Goal: Find contact information: Find contact information

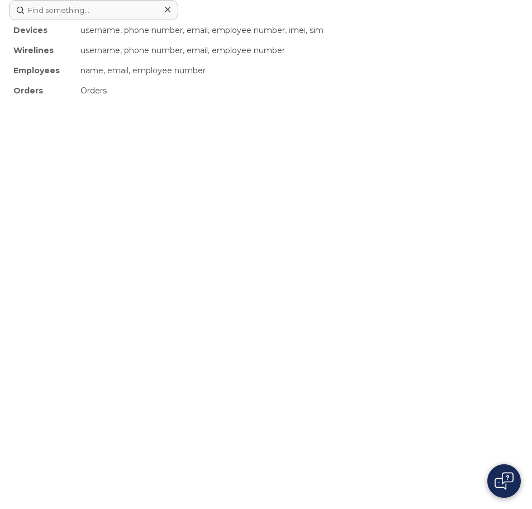
scroll to position [326, 0]
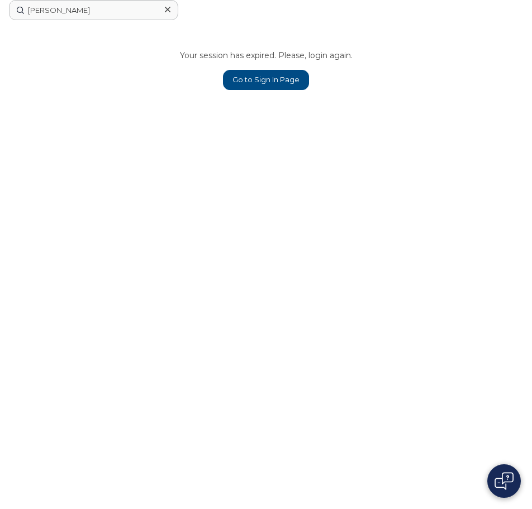
type input "DANIEL KO"
click at [286, 79] on link "Go to Sign In Page" at bounding box center [266, 80] width 86 height 20
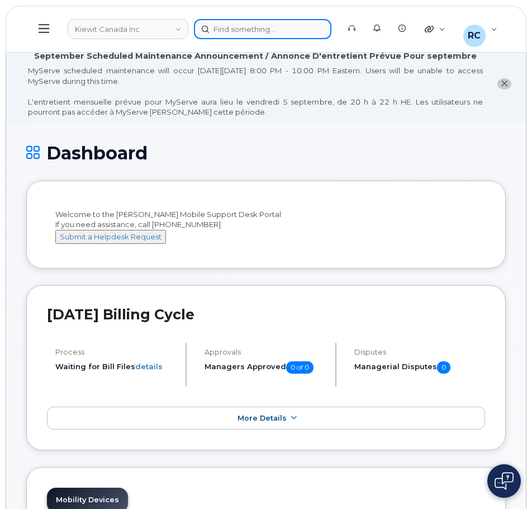
click at [221, 22] on div at bounding box center [262, 29] width 137 height 20
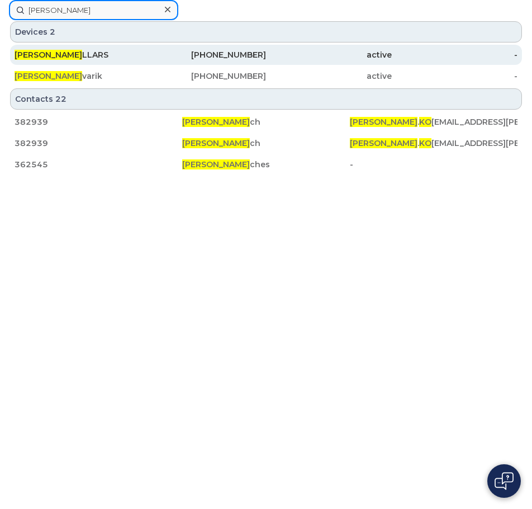
type input "DANIEL KO"
click at [108, 55] on div "DANIEL KO LLARS" at bounding box center [78, 54] width 126 height 11
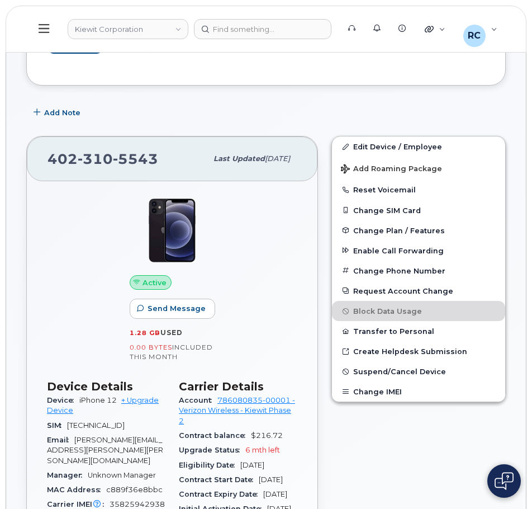
scroll to position [168, 0]
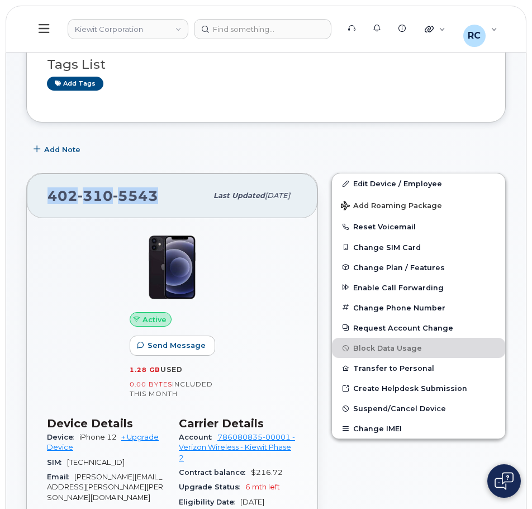
drag, startPoint x: 154, startPoint y: 193, endPoint x: 42, endPoint y: 194, distance: 112.3
click at [42, 194] on div "[PHONE_NUMBER] Last updated [DATE]" at bounding box center [172, 195] width 291 height 45
copy span "[PHONE_NUMBER]"
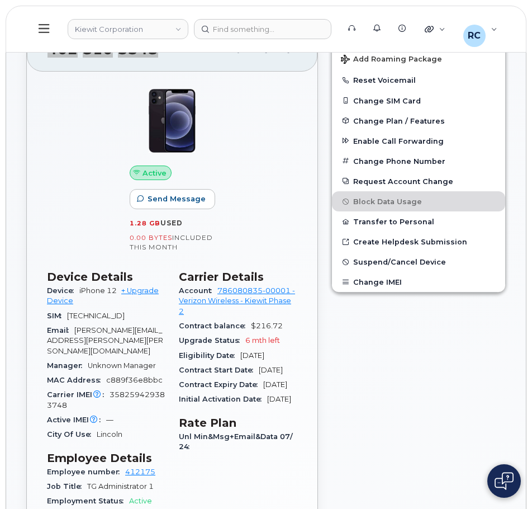
scroll to position [335, 0]
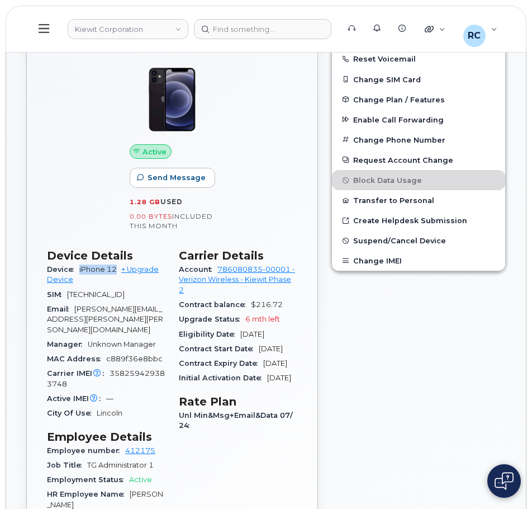
drag, startPoint x: 79, startPoint y: 269, endPoint x: 117, endPoint y: 272, distance: 38.7
click at [117, 272] on div "Device iPhone 12 + Upgrade Device" at bounding box center [106, 274] width 118 height 25
copy span "iPhone 12"
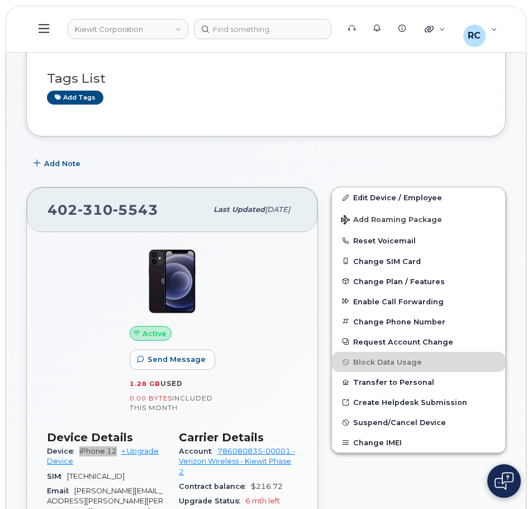
scroll to position [56, 0]
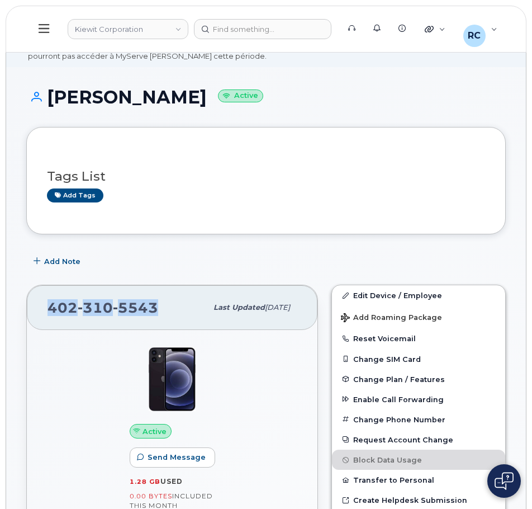
drag, startPoint x: 160, startPoint y: 310, endPoint x: 36, endPoint y: 308, distance: 123.5
click at [36, 308] on div "[PHONE_NUMBER] Last updated [DATE]" at bounding box center [172, 307] width 291 height 45
copy span "[PHONE_NUMBER]"
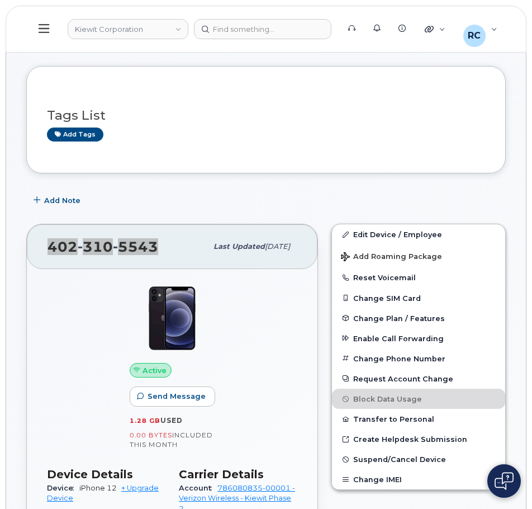
scroll to position [0, 0]
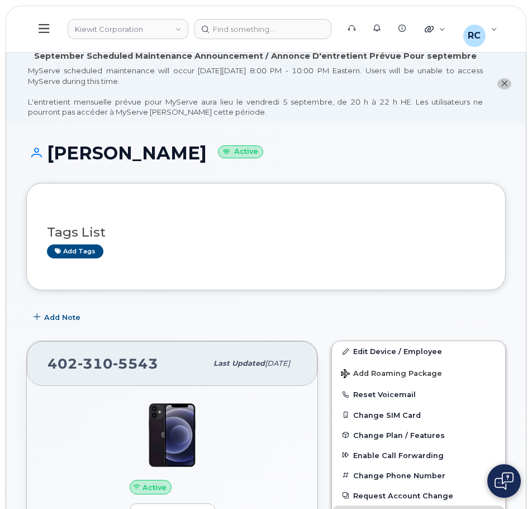
click at [251, 31] on div at bounding box center [262, 29] width 137 height 20
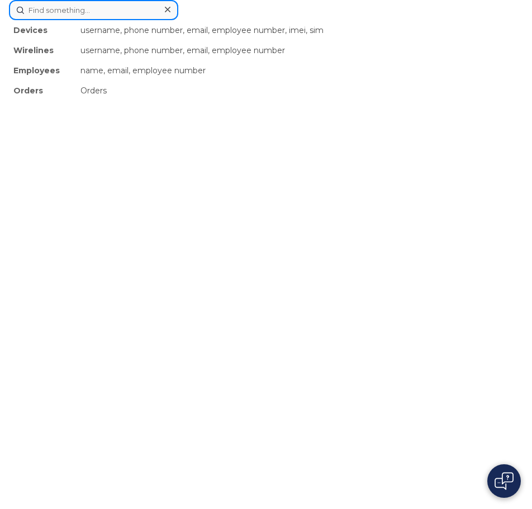
paste input "Dell Latitude 7400"
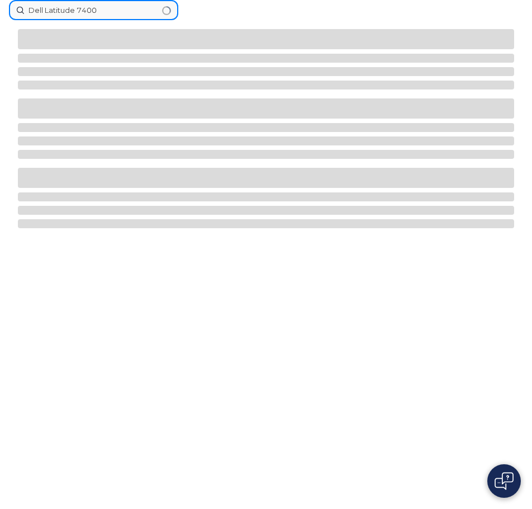
drag, startPoint x: 115, startPoint y: 7, endPoint x: -51, endPoint y: 9, distance: 166.0
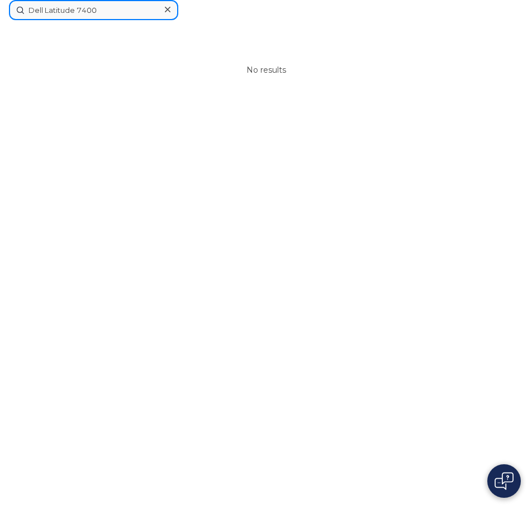
paste input "[PERSON_NAME].[PERSON_NAME]"
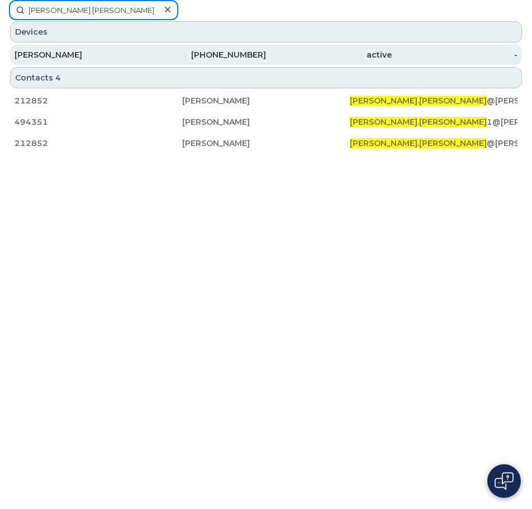
type input "[PERSON_NAME].[PERSON_NAME]"
click at [107, 51] on div "[PERSON_NAME]" at bounding box center [78, 54] width 126 height 11
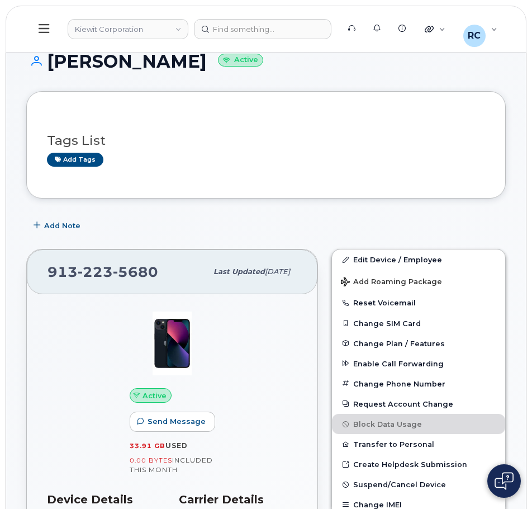
scroll to position [112, 0]
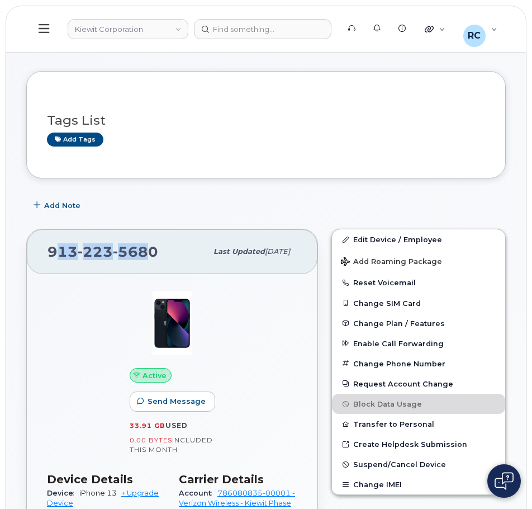
drag, startPoint x: 150, startPoint y: 256, endPoint x: 55, endPoint y: 248, distance: 94.8
click at [55, 248] on span "913 223 5680" at bounding box center [103, 251] width 111 height 17
drag, startPoint x: 49, startPoint y: 251, endPoint x: 167, endPoint y: 258, distance: 118.1
click at [167, 258] on div "913 223 5680" at bounding box center [127, 251] width 159 height 23
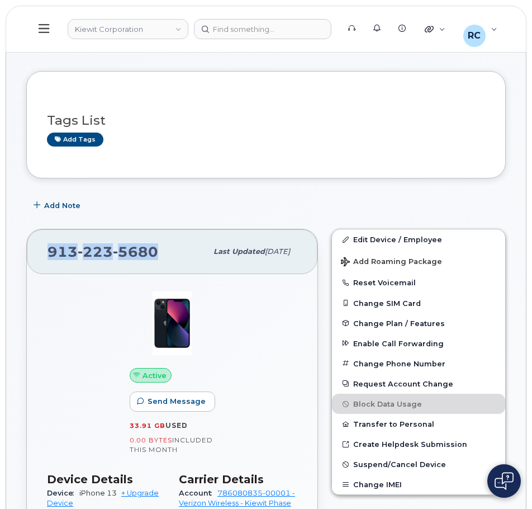
copy span "913 223 5680"
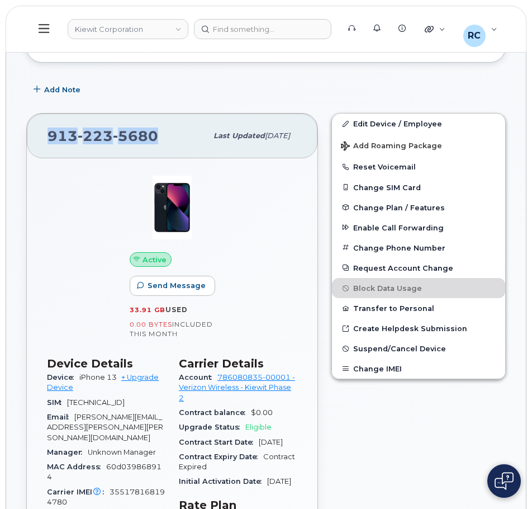
scroll to position [335, 0]
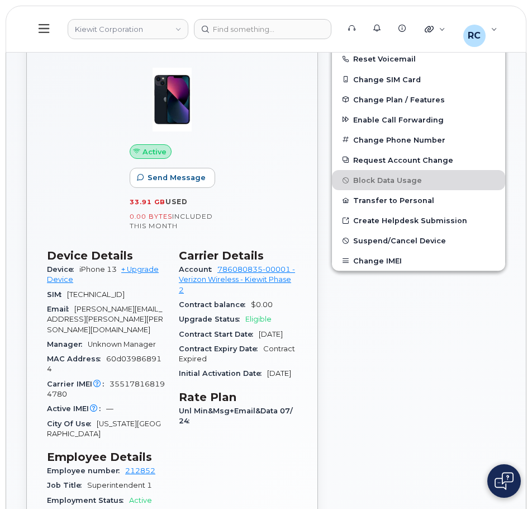
drag, startPoint x: 121, startPoint y: 270, endPoint x: 74, endPoint y: 271, distance: 46.4
click at [74, 271] on div "Device iPhone 13 + Upgrade Device" at bounding box center [106, 274] width 118 height 25
copy span "iPhone 13"
